Goal: Check status: Check status

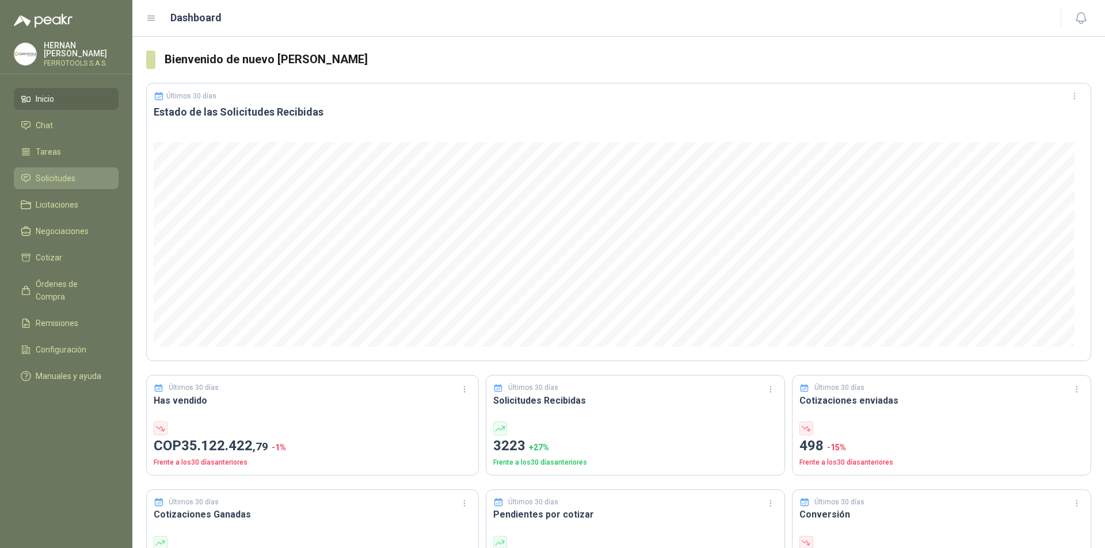
click at [52, 174] on span "Solicitudes" at bounding box center [56, 178] width 40 height 13
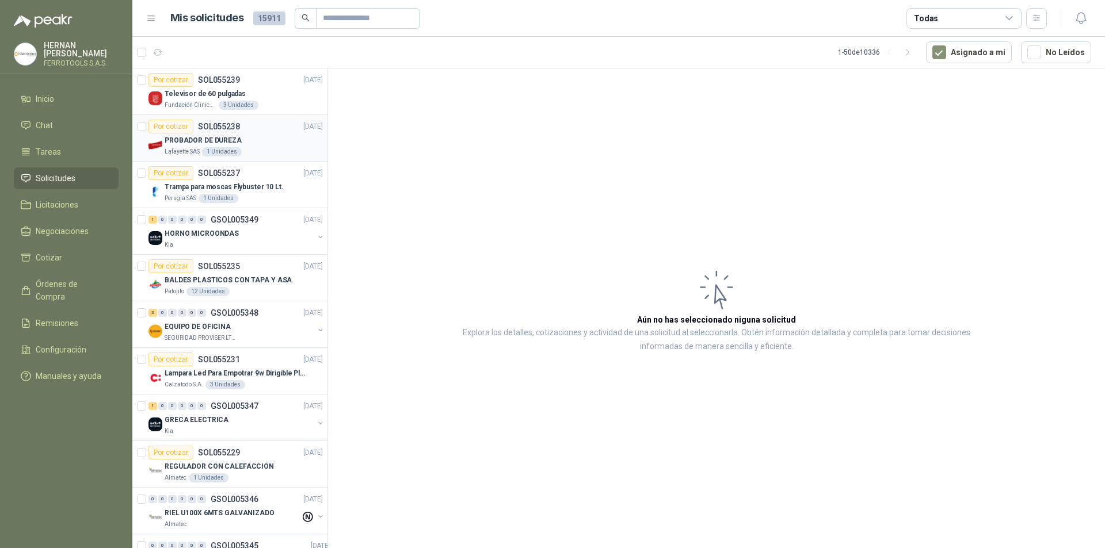
click at [251, 145] on div "PROBADOR DE DUREZA" at bounding box center [244, 140] width 158 height 14
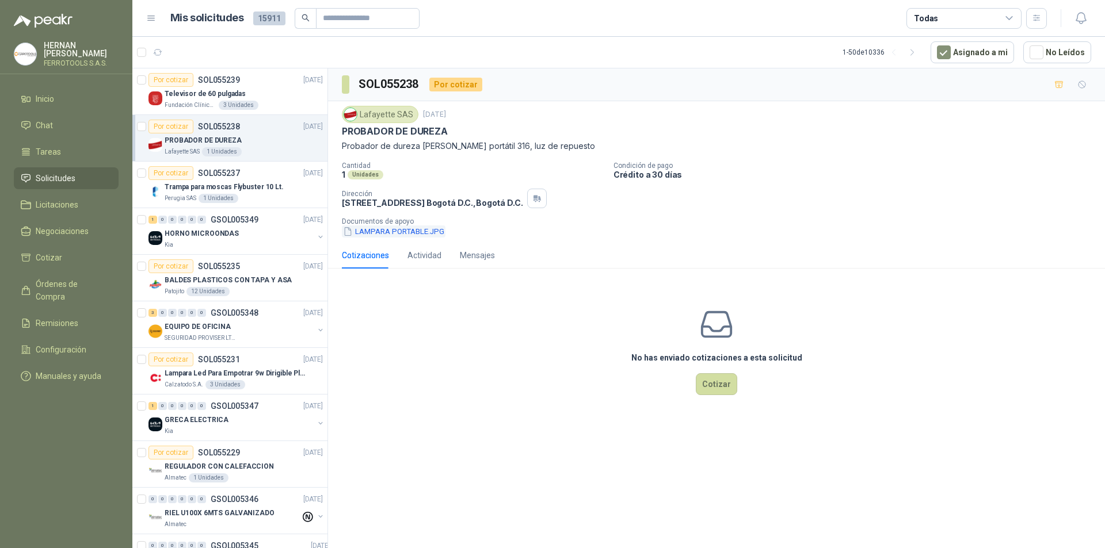
click at [404, 236] on button "LAMPARA PORTABLE.JPG" at bounding box center [394, 232] width 104 height 12
